Goal: Communication & Community: Answer question/provide support

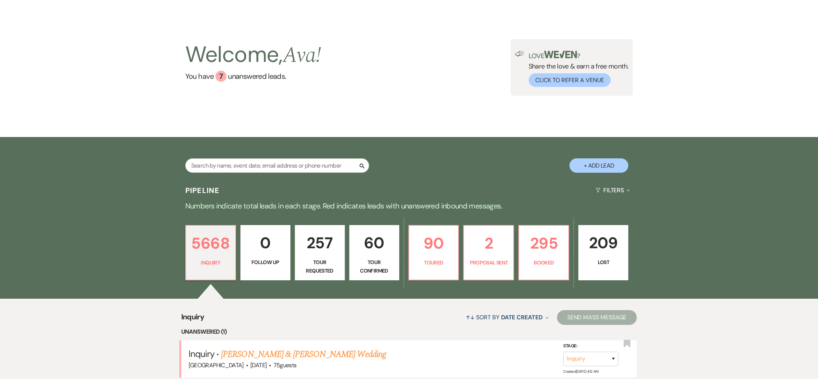
scroll to position [75, 0]
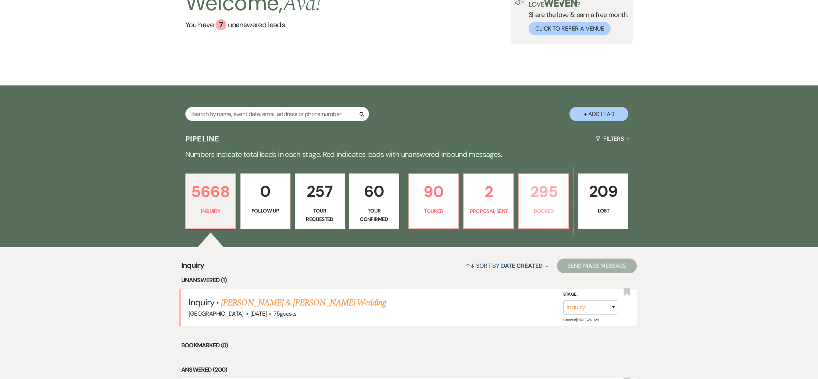
click at [532, 185] on p "295" at bounding box center [544, 191] width 40 height 25
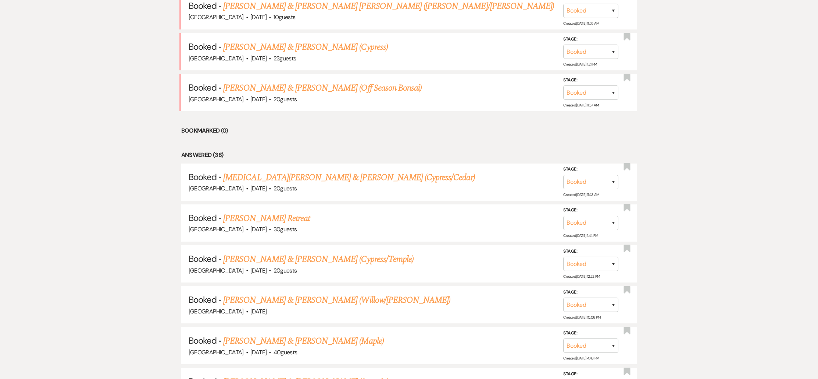
scroll to position [413, 0]
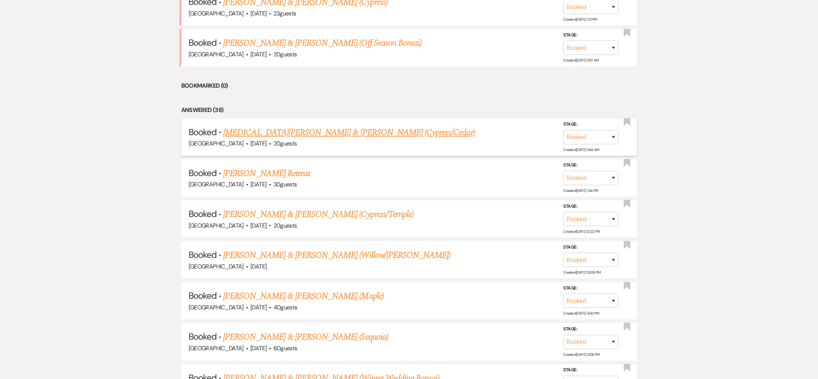
click at [263, 129] on link "[MEDICAL_DATA][PERSON_NAME] & [PERSON_NAME] (Cypress/Cedar)" at bounding box center [349, 132] width 252 height 13
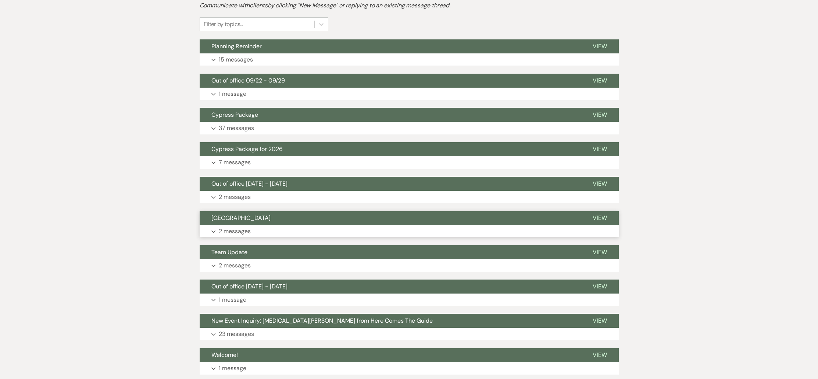
scroll to position [174, 0]
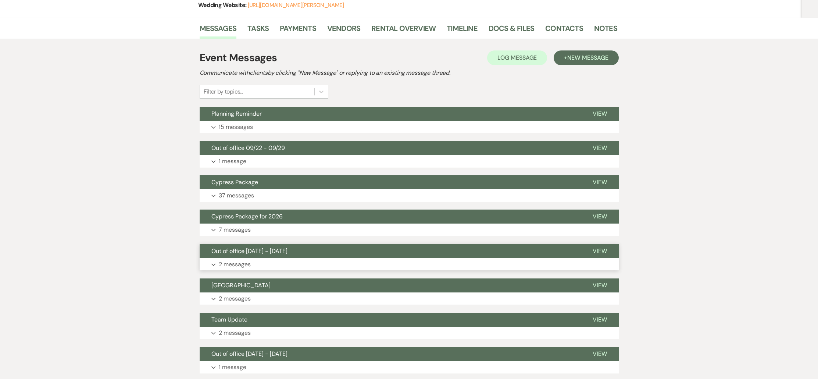
click at [239, 259] on p "2 messages" at bounding box center [235, 264] width 32 height 10
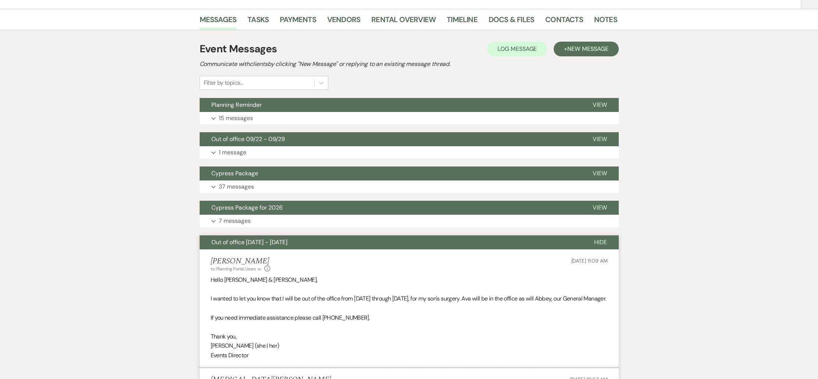
scroll to position [233, 0]
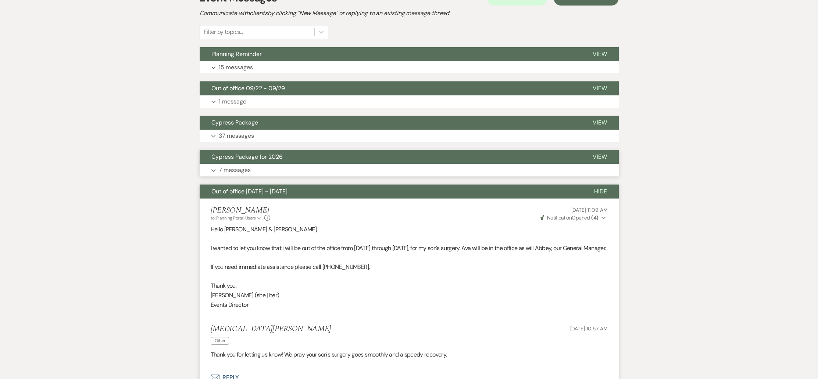
click at [235, 165] on p "7 messages" at bounding box center [235, 170] width 32 height 10
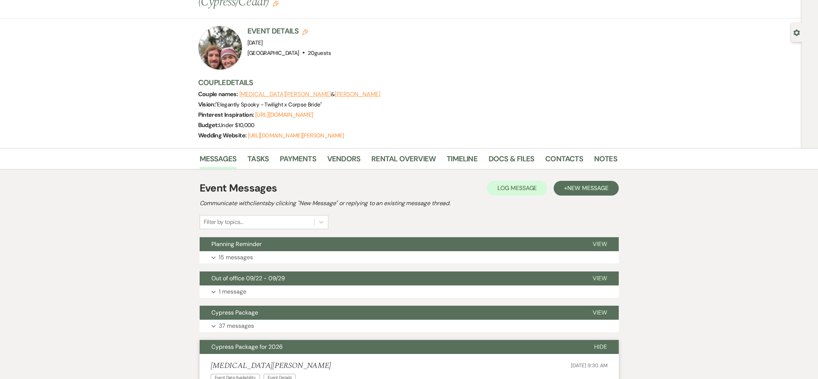
scroll to position [42, 0]
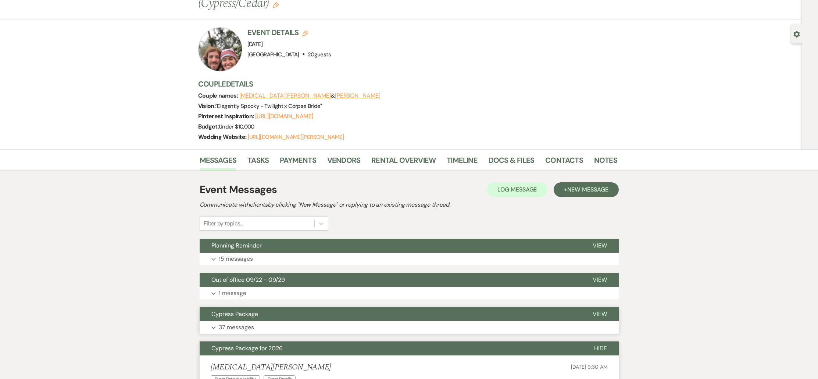
click at [388, 321] on button "Expand 37 messages" at bounding box center [409, 327] width 419 height 13
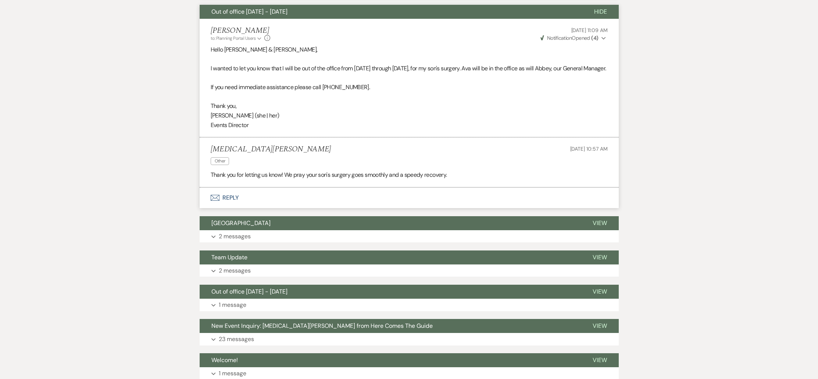
scroll to position [3521, 0]
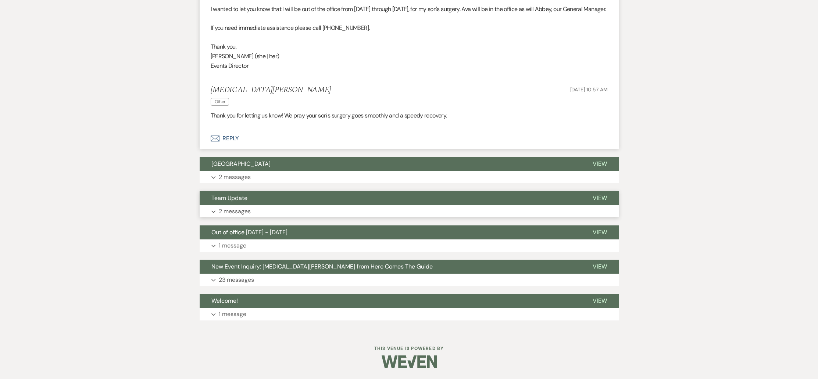
click at [341, 214] on button "Expand 2 messages" at bounding box center [409, 211] width 419 height 13
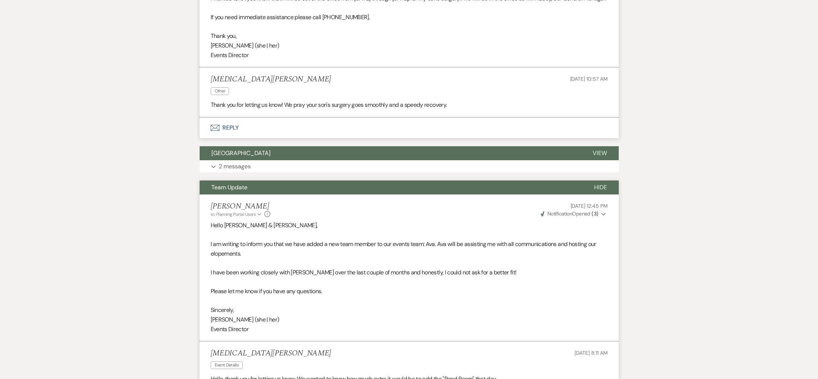
click at [340, 173] on button "Expand 2 messages" at bounding box center [409, 166] width 419 height 13
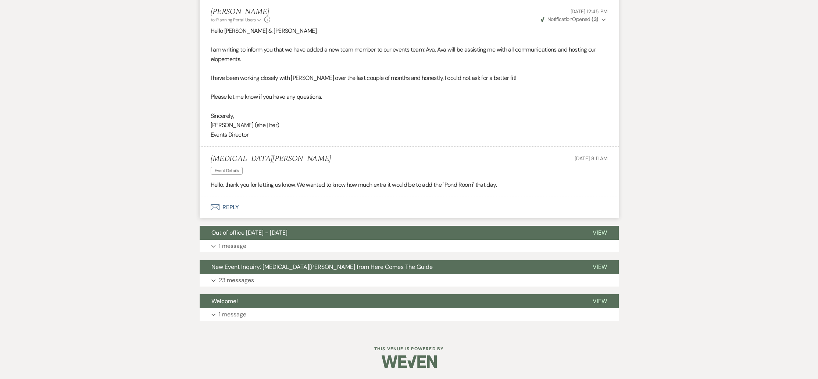
scroll to position [3828, 0]
click at [280, 280] on button "Expand 23 messages" at bounding box center [409, 280] width 419 height 13
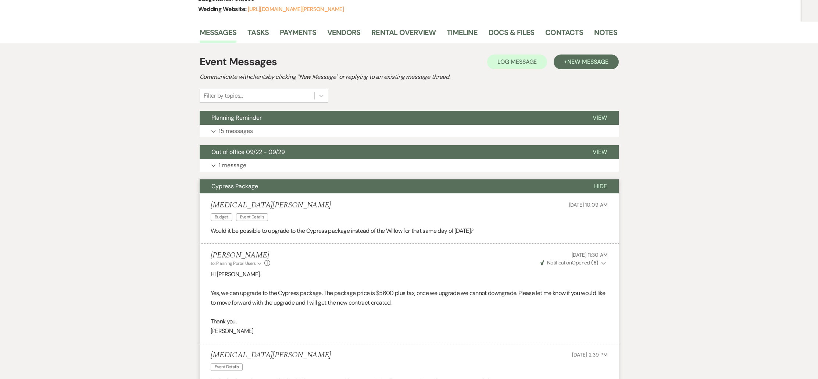
scroll to position [0, 0]
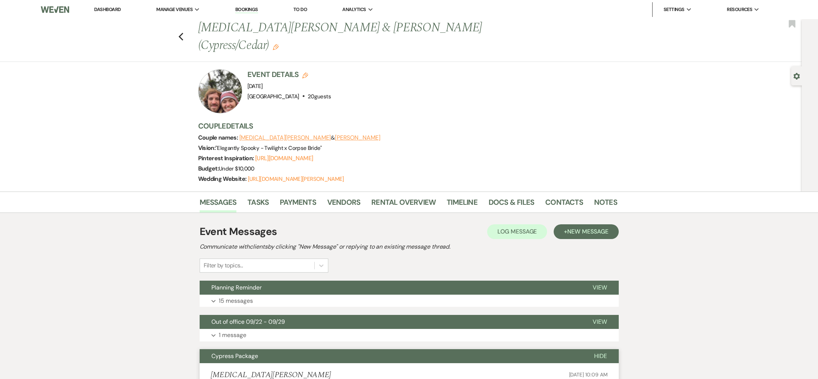
click at [353, 294] on button "Expand 15 messages" at bounding box center [409, 300] width 419 height 13
